Goal: Navigation & Orientation: Find specific page/section

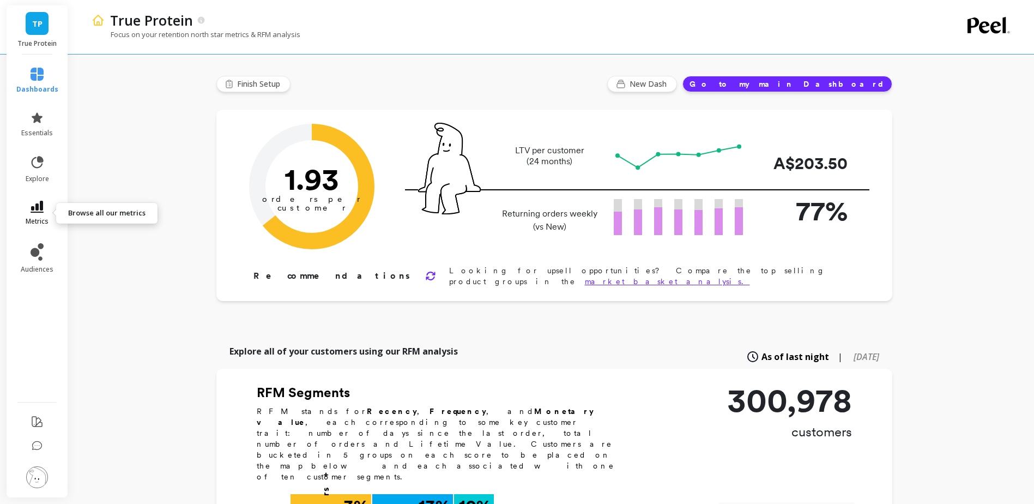
click at [38, 210] on icon at bounding box center [37, 207] width 13 height 12
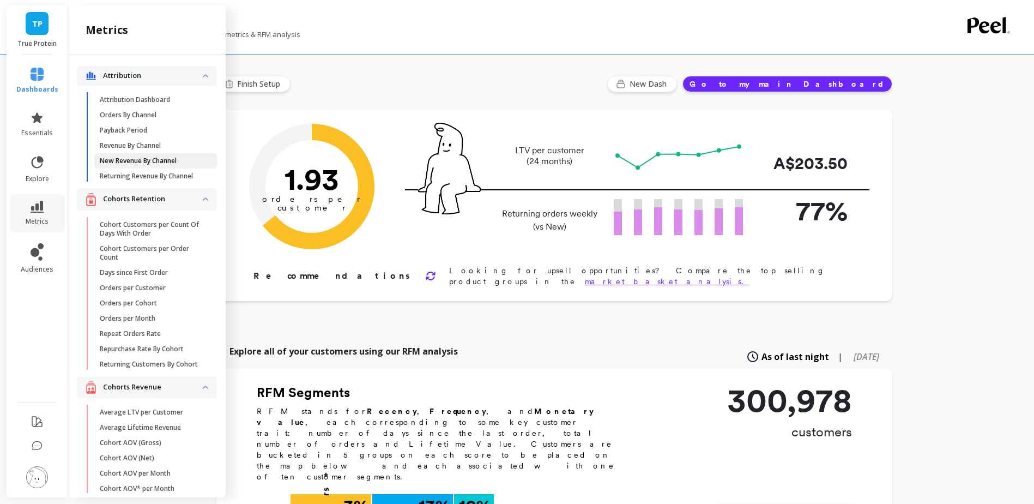
click at [173, 155] on link "New Revenue By Channel" at bounding box center [155, 160] width 123 height 15
